Goal: Task Accomplishment & Management: Use online tool/utility

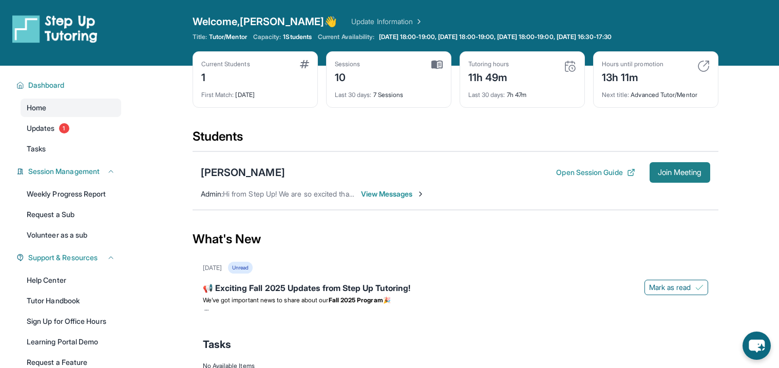
click at [701, 170] on span "Join Meeting" at bounding box center [680, 173] width 44 height 6
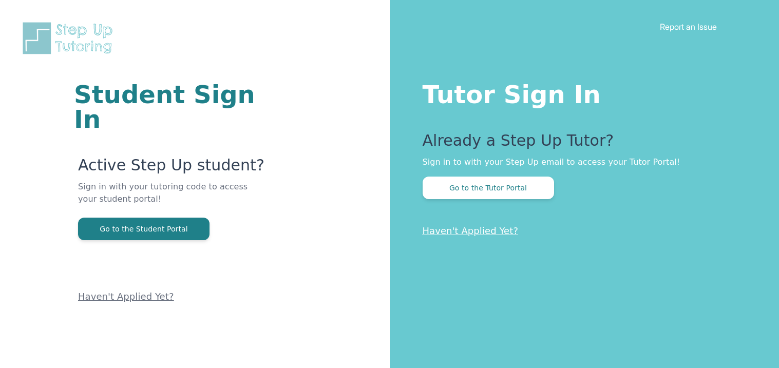
click at [466, 186] on button "Go to the Tutor Portal" at bounding box center [489, 188] width 132 height 23
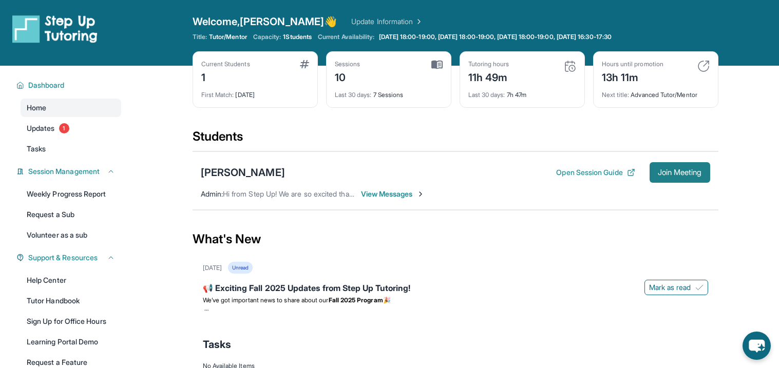
click at [660, 179] on button "Join Meeting" at bounding box center [680, 172] width 61 height 21
click at [674, 163] on button "Join Meeting" at bounding box center [680, 172] width 61 height 21
click at [702, 167] on button "Join Meeting" at bounding box center [680, 172] width 61 height 21
click at [663, 170] on span "Join Meeting" at bounding box center [680, 173] width 44 height 6
click at [660, 181] on button "Join Meeting" at bounding box center [680, 172] width 61 height 21
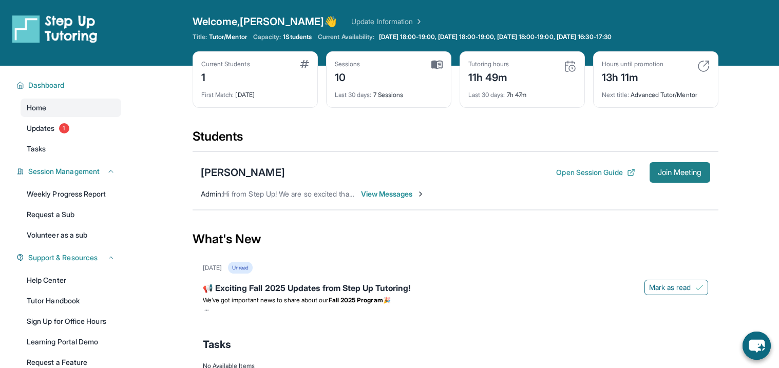
click at [703, 167] on button "Join Meeting" at bounding box center [680, 172] width 61 height 21
click at [701, 176] on span "Join Meeting" at bounding box center [680, 173] width 44 height 6
